Goal: Find specific page/section: Find specific page/section

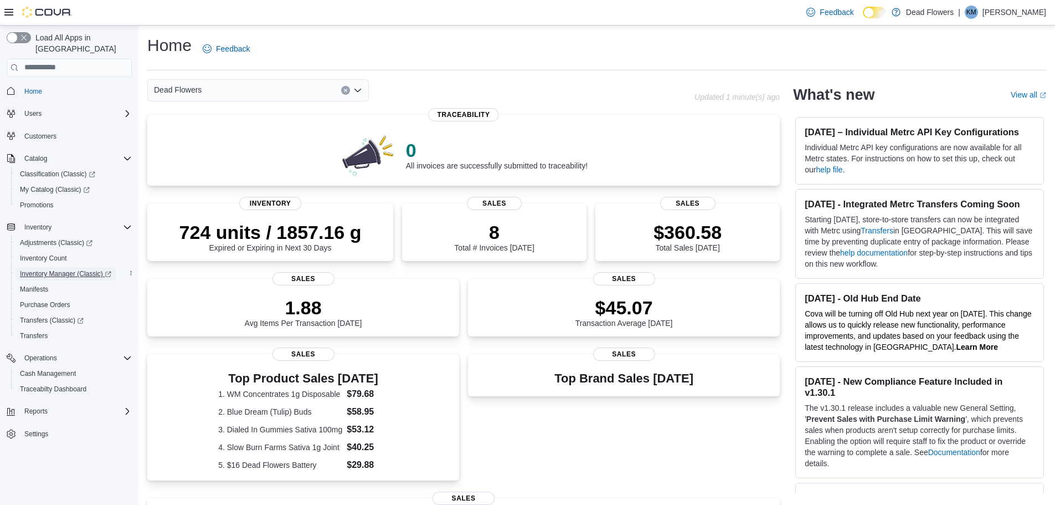
click at [71, 269] on span "Inventory Manager (Classic)" at bounding box center [65, 273] width 91 height 9
